Goal: Transaction & Acquisition: Purchase product/service

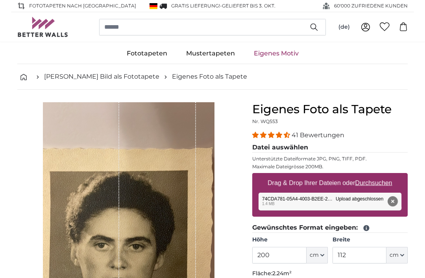
click at [280, 52] on link "Eigenes Motiv" at bounding box center [276, 53] width 64 height 20
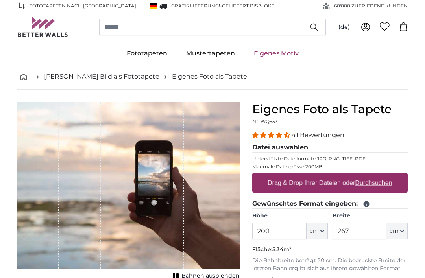
click at [300, 184] on label "Drag & Drop Ihrer Dateien oder Durchsuchen" at bounding box center [329, 183] width 131 height 16
click at [300, 175] on input "Drag & Drop Ihrer Dateien oder Durchsuchen" at bounding box center [329, 174] width 155 height 2
type input "**********"
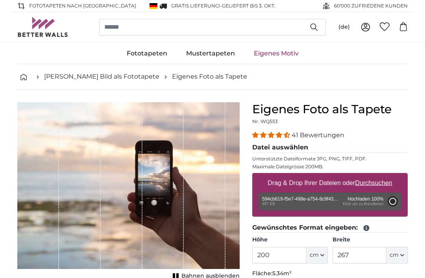
type input "81"
type input "107.7"
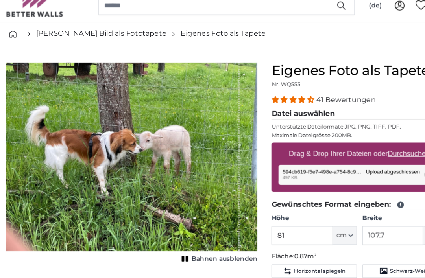
scroll to position [39, 0]
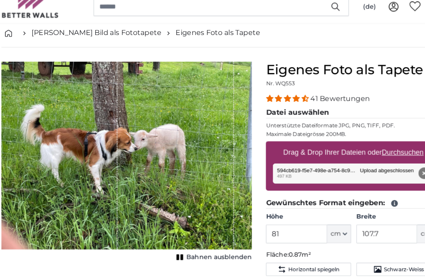
click at [307, 210] on button "cm" at bounding box center [316, 217] width 21 height 17
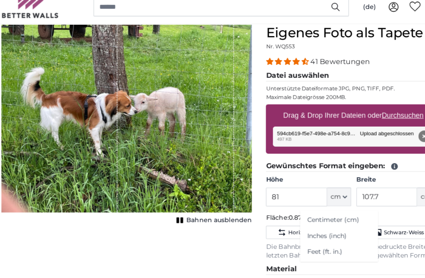
scroll to position [77, 0]
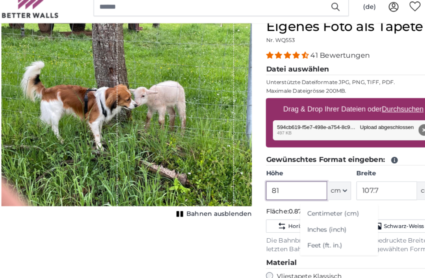
click at [273, 170] on input "81" at bounding box center [279, 178] width 54 height 17
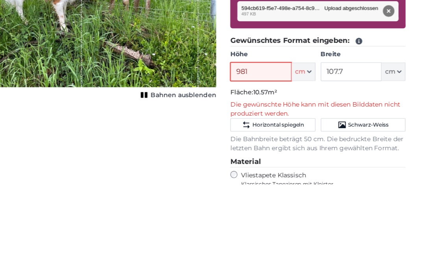
click at [252, 170] on input "981" at bounding box center [279, 178] width 54 height 17
type input "9"
type input "200"
click at [401, 177] on icon "button" at bounding box center [402, 178] width 3 height 2
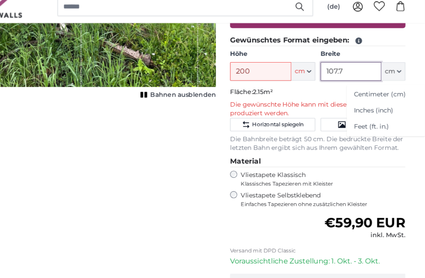
click at [332, 64] on input "107.7" at bounding box center [359, 72] width 54 height 17
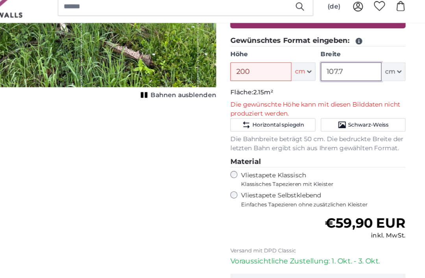
click at [332, 65] on input "107.7" at bounding box center [359, 73] width 54 height 17
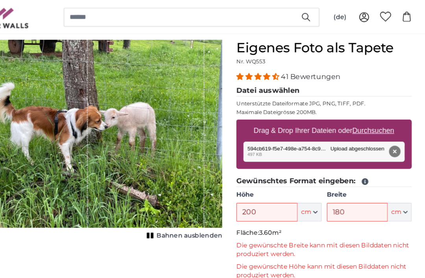
scroll to position [64, 0]
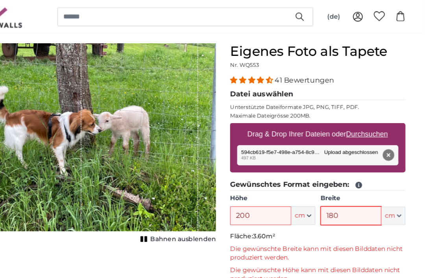
click at [332, 191] on input "180" at bounding box center [359, 191] width 54 height 17
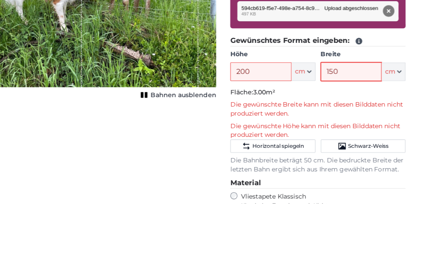
scroll to position [98, 0]
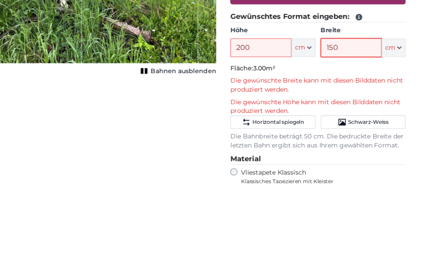
type input "150"
click at [252, 150] on input "200" at bounding box center [279, 158] width 54 height 17
type input "2"
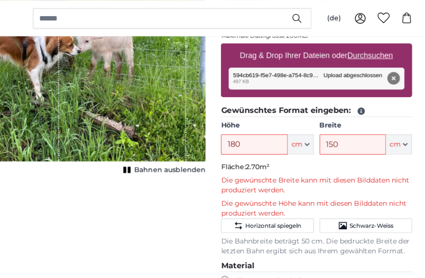
scroll to position [137, 0]
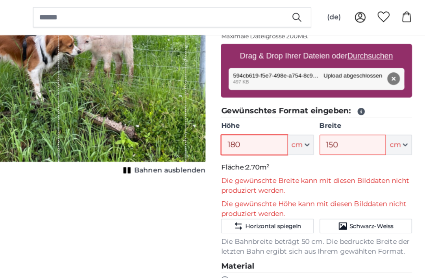
click at [252, 113] on input "180" at bounding box center [279, 119] width 54 height 17
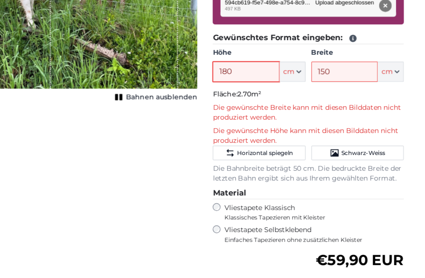
type input "180"
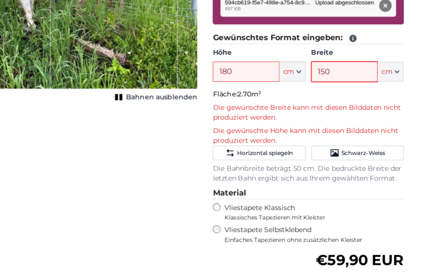
click at [332, 111] on input "150" at bounding box center [359, 119] width 54 height 17
type input "180"
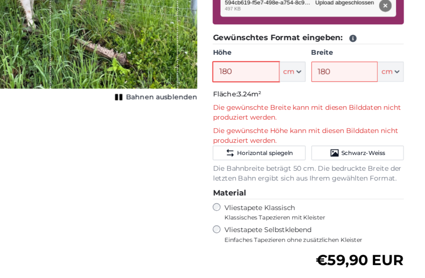
click at [252, 111] on input "180" at bounding box center [279, 119] width 54 height 17
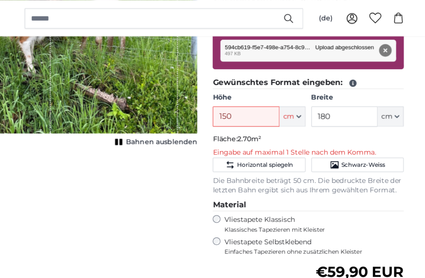
scroll to position [160, 0]
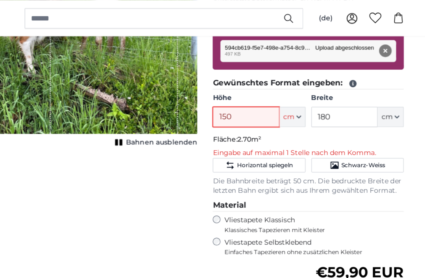
click at [252, 94] on input "150" at bounding box center [279, 95] width 54 height 17
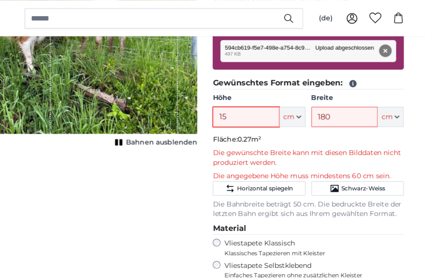
type input "1"
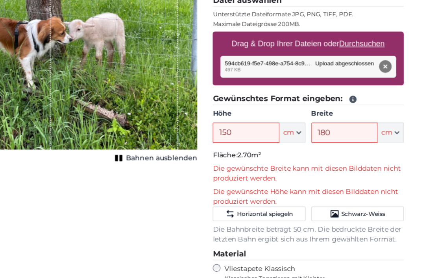
scroll to position [118, 0]
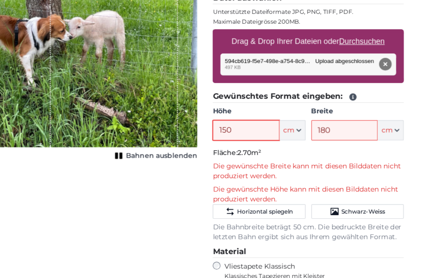
type input "150"
click at [386, 129] on button "cm" at bounding box center [396, 137] width 21 height 17
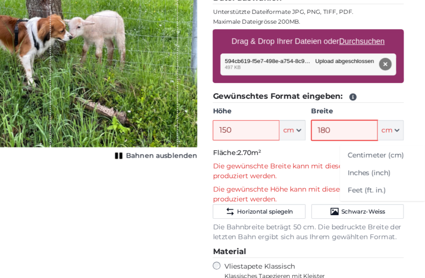
click at [332, 129] on input "180" at bounding box center [359, 137] width 54 height 17
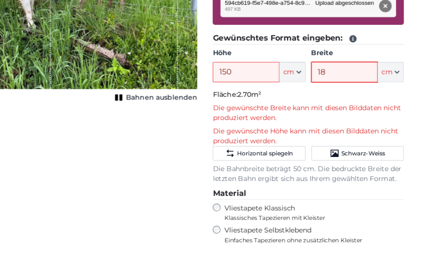
type input "1"
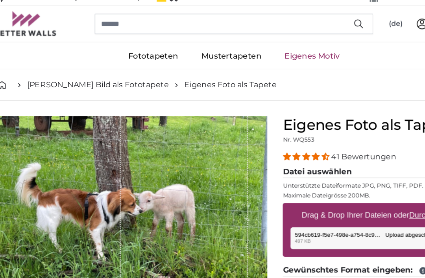
scroll to position [7, 0]
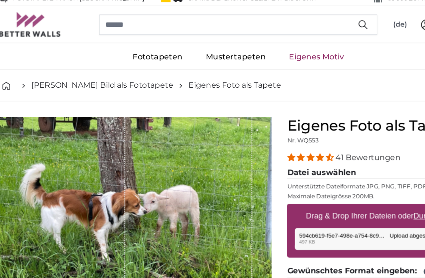
type input "200"
click at [264, 44] on link "Eigenes Motiv" at bounding box center [276, 46] width 64 height 20
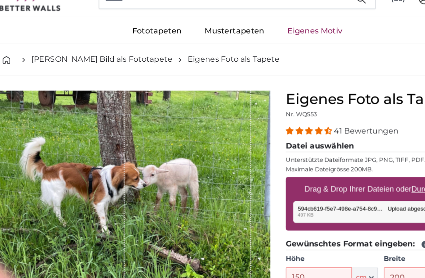
click at [254, 43] on link "Eigenes Motiv" at bounding box center [276, 53] width 64 height 20
click at [252, 43] on link "Eigenes Motiv" at bounding box center [276, 53] width 64 height 20
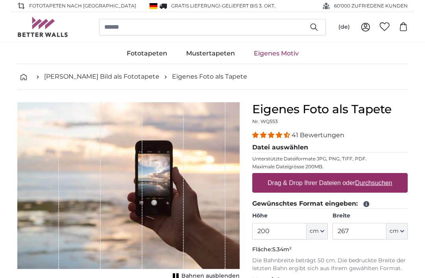
click at [333, 186] on label "Drag & Drop Ihrer Dateien oder Durchsuchen" at bounding box center [329, 183] width 131 height 16
click at [333, 175] on input "Drag & Drop Ihrer Dateien oder Durchsuchen" at bounding box center [329, 174] width 155 height 2
type input "**********"
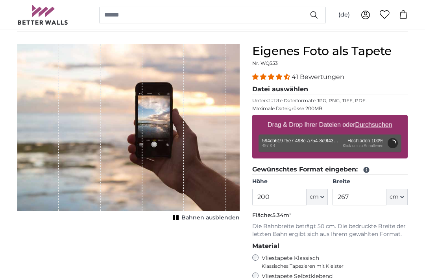
scroll to position [60, 0]
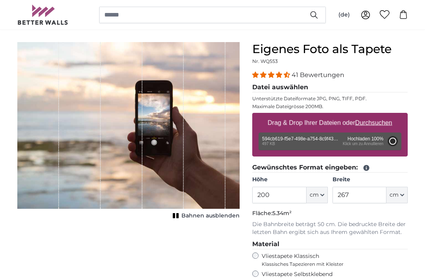
type input "81"
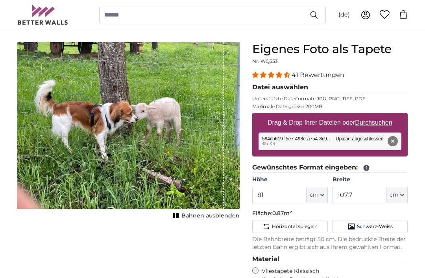
click at [405, 200] on button "cm" at bounding box center [396, 195] width 21 height 17
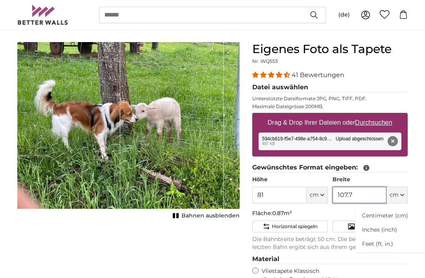
click at [367, 197] on input "107.7" at bounding box center [359, 195] width 54 height 17
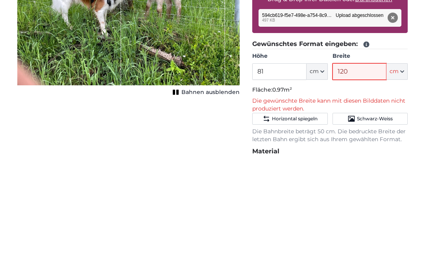
type input "120"
click at [321, 195] on icon "button" at bounding box center [322, 196] width 3 height 2
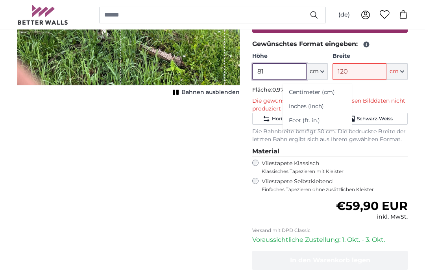
click at [287, 73] on input "81" at bounding box center [279, 71] width 54 height 17
type input "8"
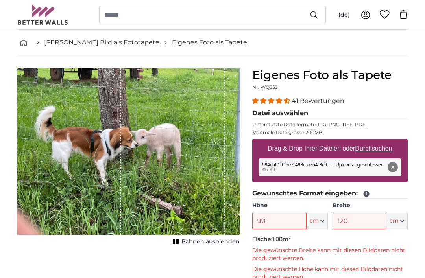
scroll to position [31, 0]
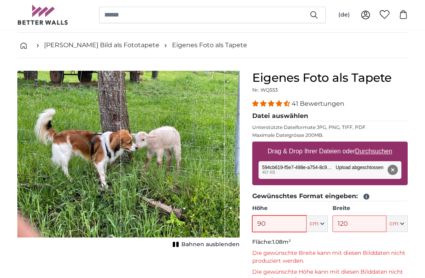
type input "90"
click at [359, 222] on input "120" at bounding box center [359, 224] width 54 height 17
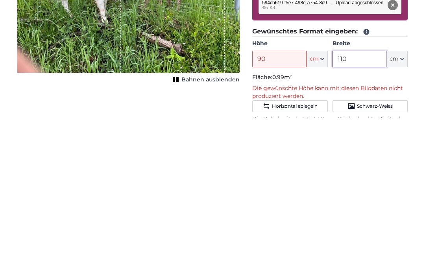
type input "110"
click at [278, 211] on input "90" at bounding box center [279, 219] width 54 height 17
type input "9"
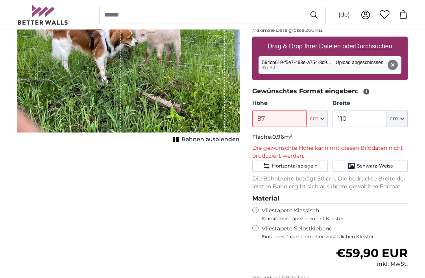
scroll to position [137, 0]
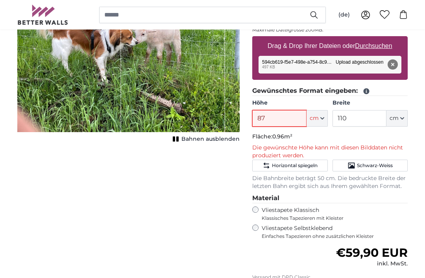
click at [284, 116] on input "87" at bounding box center [279, 118] width 54 height 17
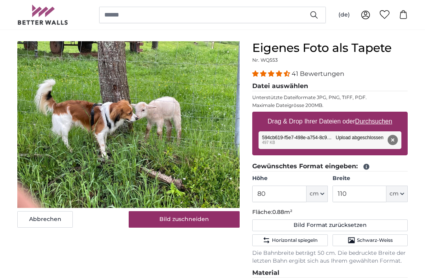
scroll to position [61, 0]
type input "80"
click at [186, 222] on button "Bild zuschneiden" at bounding box center [184, 219] width 111 height 17
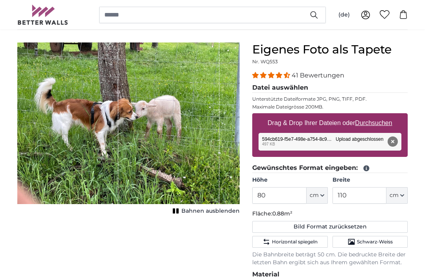
scroll to position [0, 0]
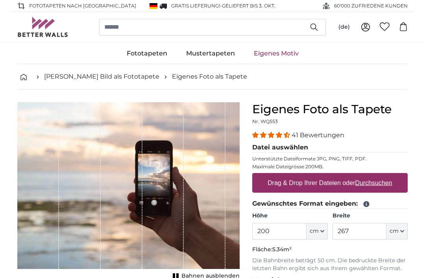
click at [302, 185] on label "Drag & Drop Ihrer Dateien oder Durchsuchen" at bounding box center [329, 183] width 131 height 16
click at [302, 175] on input "Drag & Drop Ihrer Dateien oder Durchsuchen" at bounding box center [329, 174] width 155 height 2
type input "**********"
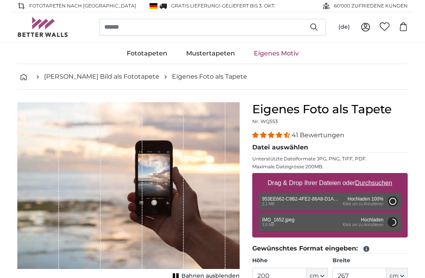
type input "112"
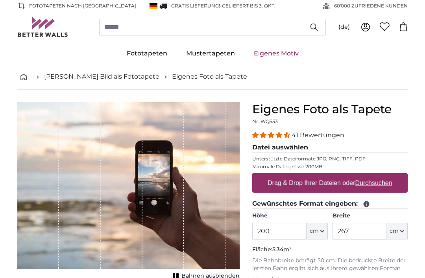
click at [329, 181] on label "Drag & Drop Ihrer Dateien oder Durchsuchen" at bounding box center [329, 183] width 131 height 16
click at [329, 175] on input "Drag & Drop Ihrer Dateien oder Durchsuchen" at bounding box center [329, 174] width 155 height 2
type input "**********"
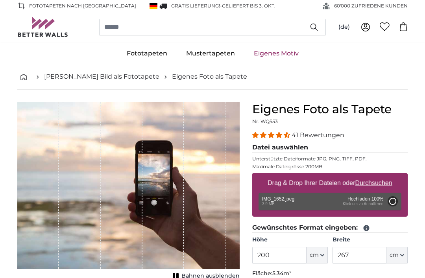
type input "266"
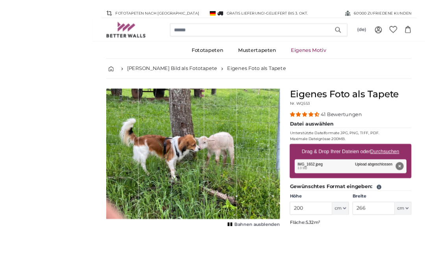
scroll to position [34, 0]
